Goal: Answer question/provide support: Share knowledge or assist other users

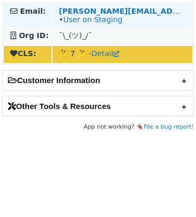
click at [129, 6] on td "[PERSON_NAME][EMAIL_ADDRESS][PERSON_NAME][DOMAIN_NAME] • User on Staging" at bounding box center [122, 15] width 140 height 23
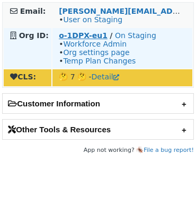
click at [86, 36] on strong "o-1DPX-eu1" at bounding box center [83, 35] width 49 height 8
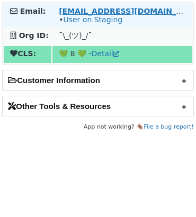
click at [77, 13] on strong "[EMAIL_ADDRESS][DOMAIN_NAME]" at bounding box center [131, 11] width 144 height 8
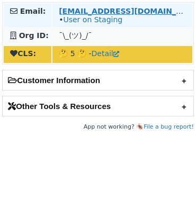
click at [97, 12] on strong "[EMAIL_ADDRESS][DOMAIN_NAME]" at bounding box center [131, 11] width 144 height 8
click at [107, 7] on strong "[EMAIL_ADDRESS][DOMAIN_NAME]" at bounding box center [131, 11] width 144 height 8
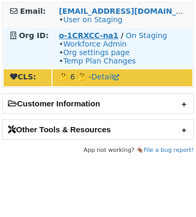
click at [103, 33] on strong "o-1CRXCC-na1" at bounding box center [88, 35] width 59 height 8
click at [90, 34] on strong "o-1CRXCC-na1" at bounding box center [88, 35] width 59 height 8
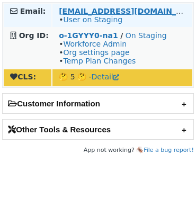
click at [79, 10] on strong "[EMAIL_ADDRESS][DOMAIN_NAME]" at bounding box center [131, 11] width 144 height 8
